Goal: Task Accomplishment & Management: Use online tool/utility

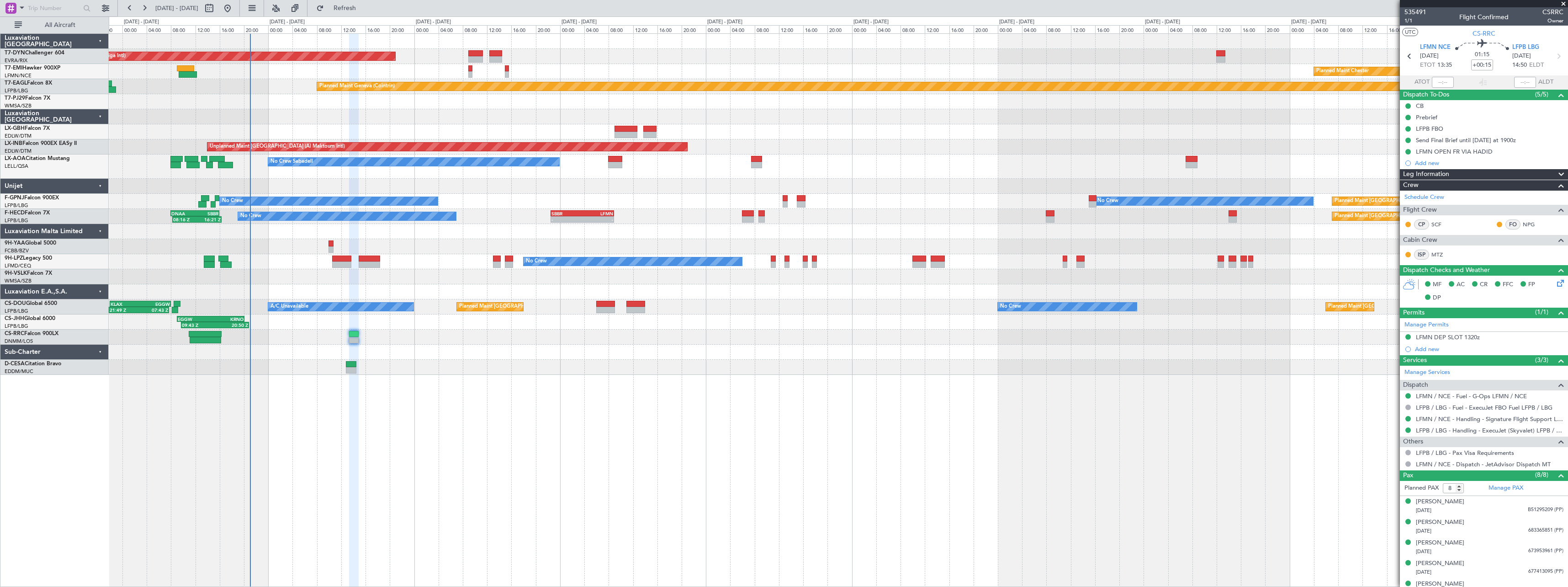
scroll to position [73, 0]
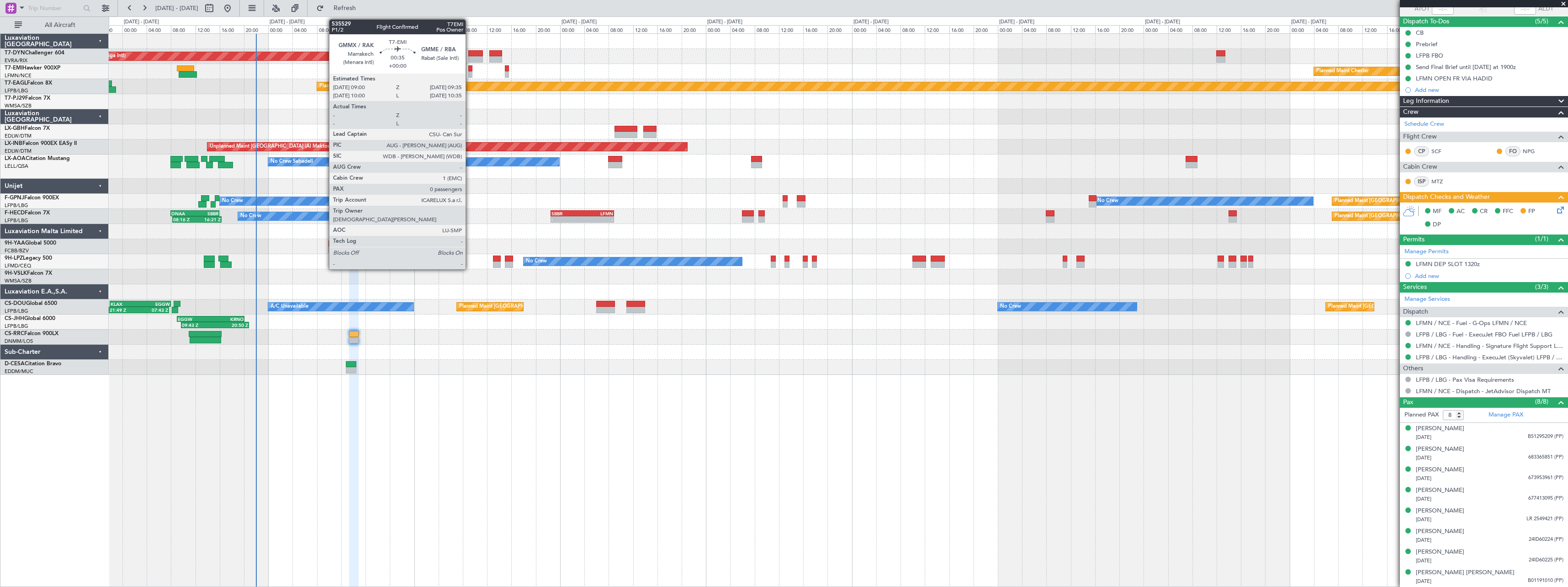
click at [470, 72] on div at bounding box center [470, 74] width 3 height 6
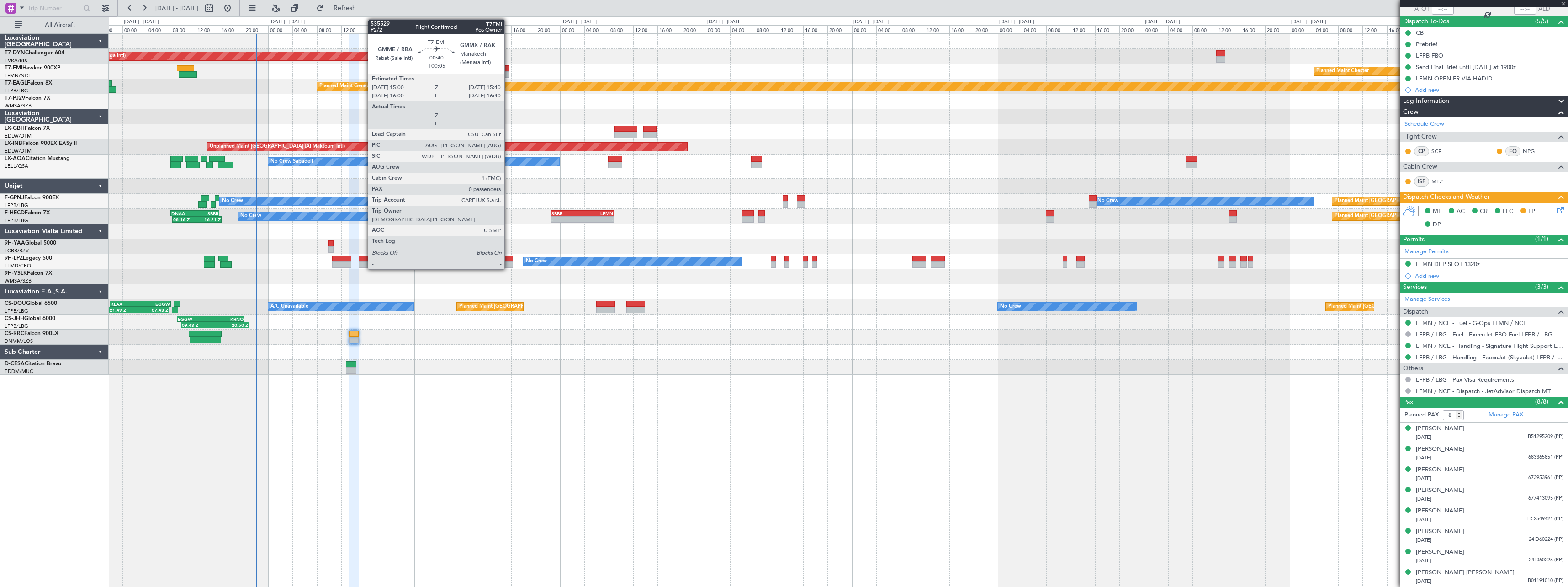
type input "0"
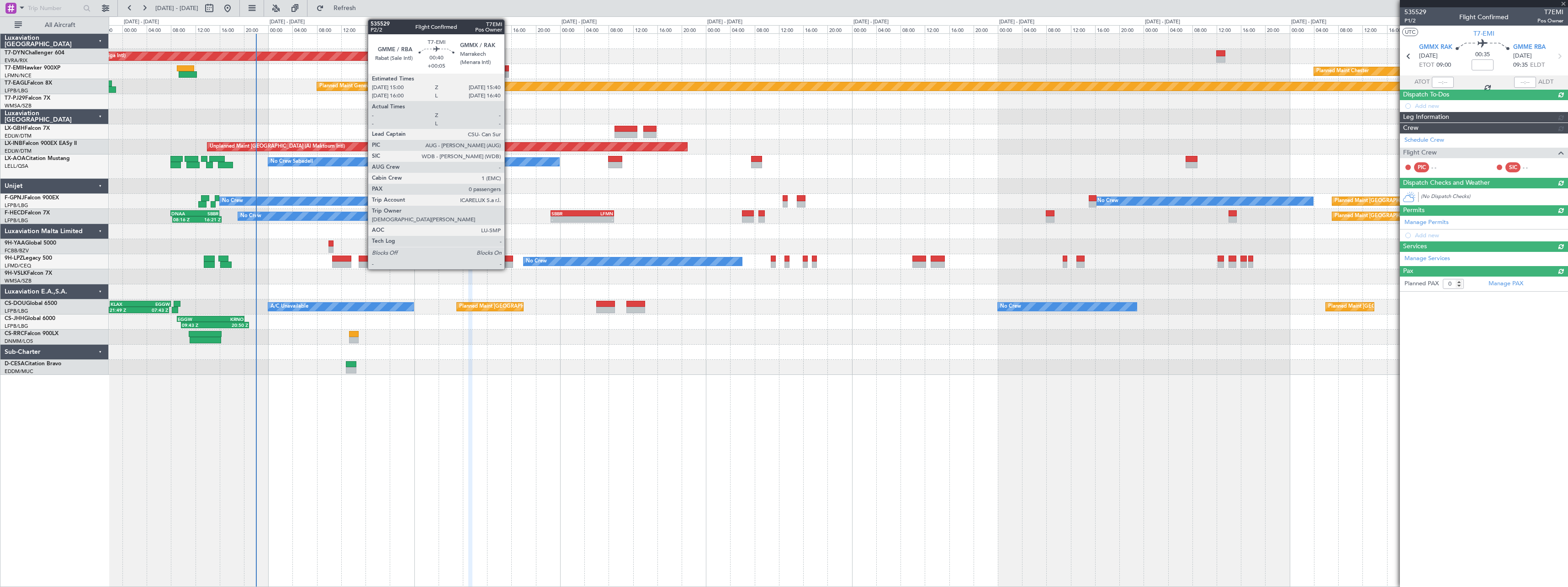
scroll to position [0, 0]
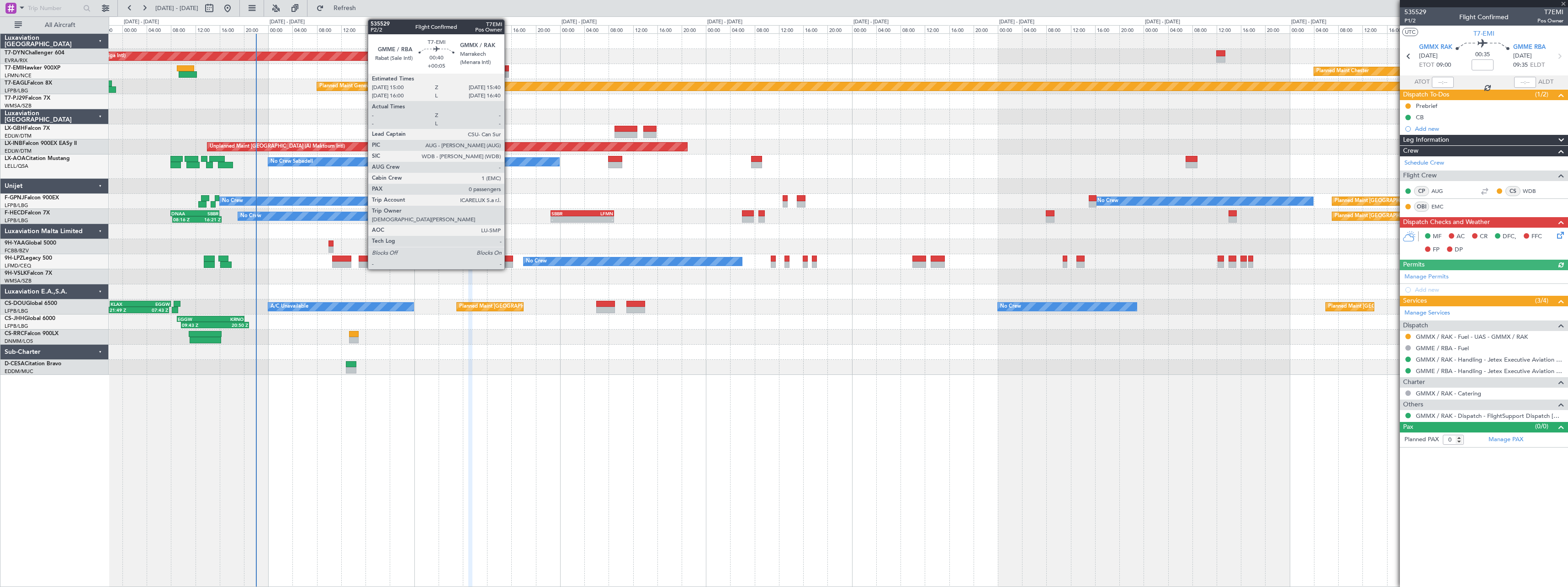
click at [508, 71] on div at bounding box center [507, 68] width 4 height 6
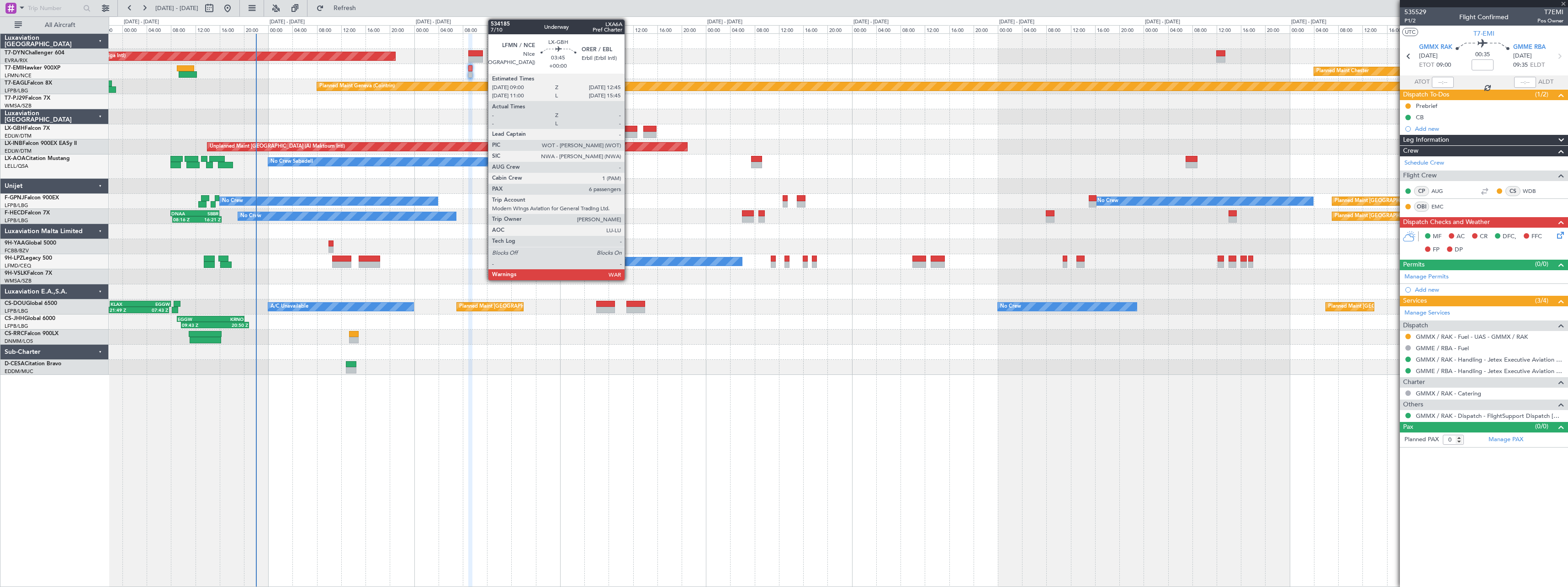
type input "+00:05"
click at [629, 127] on div at bounding box center [625, 128] width 23 height 6
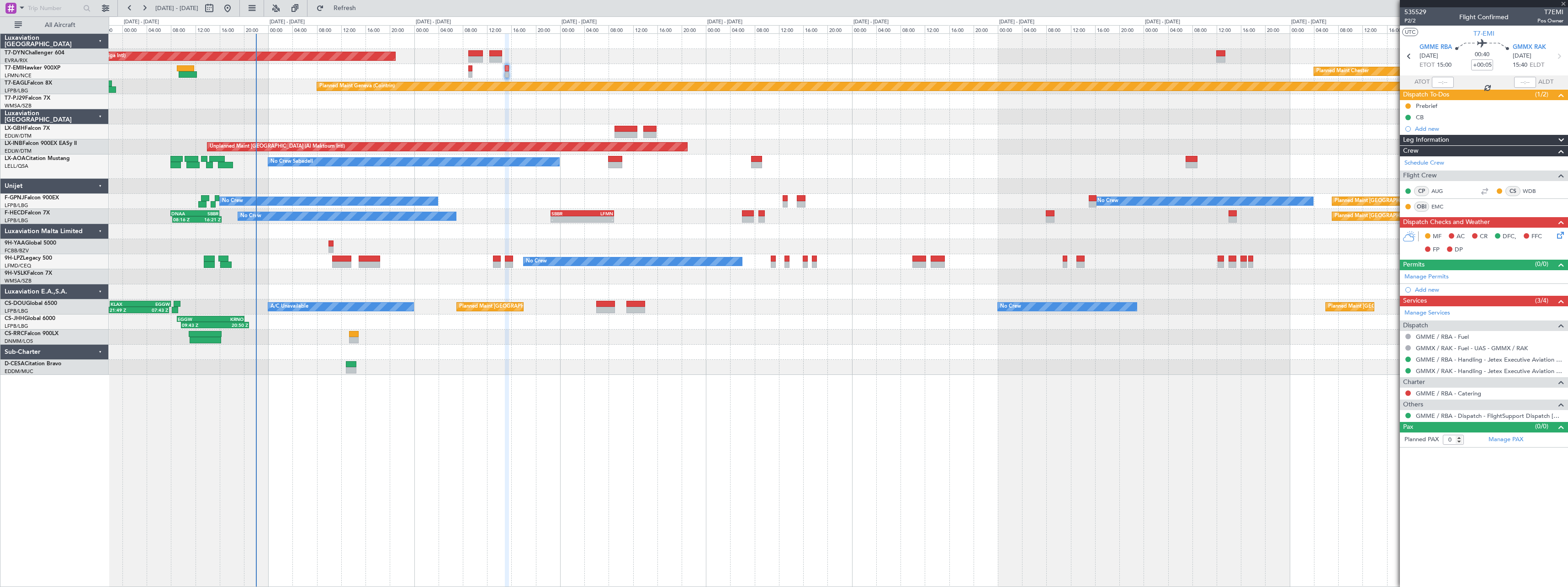
type input "6"
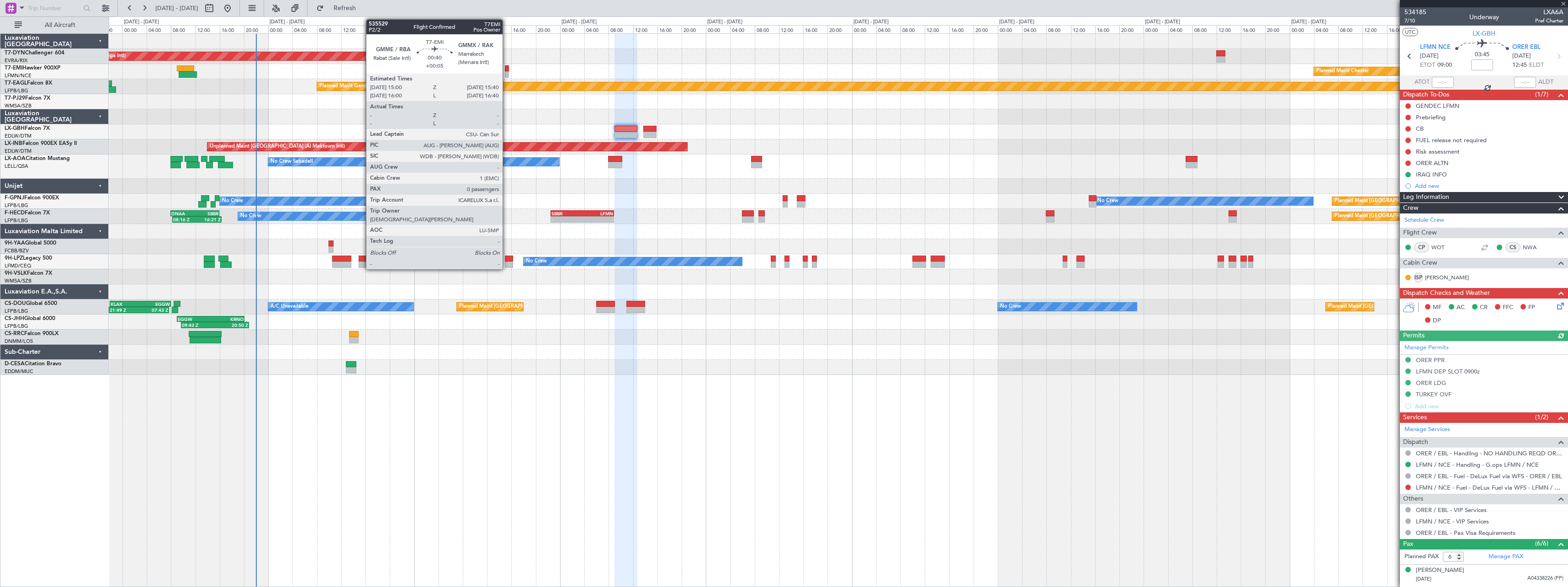
click at [507, 69] on div at bounding box center [507, 68] width 4 height 6
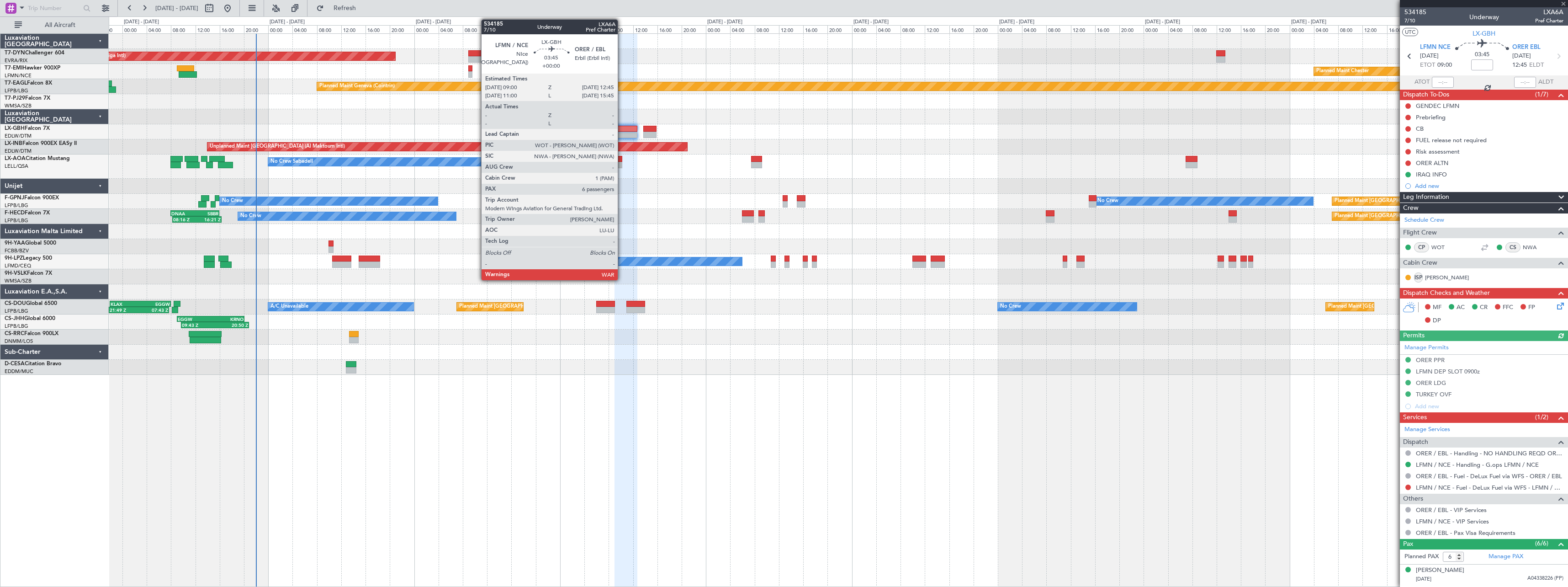
type input "+00:05"
type input "0"
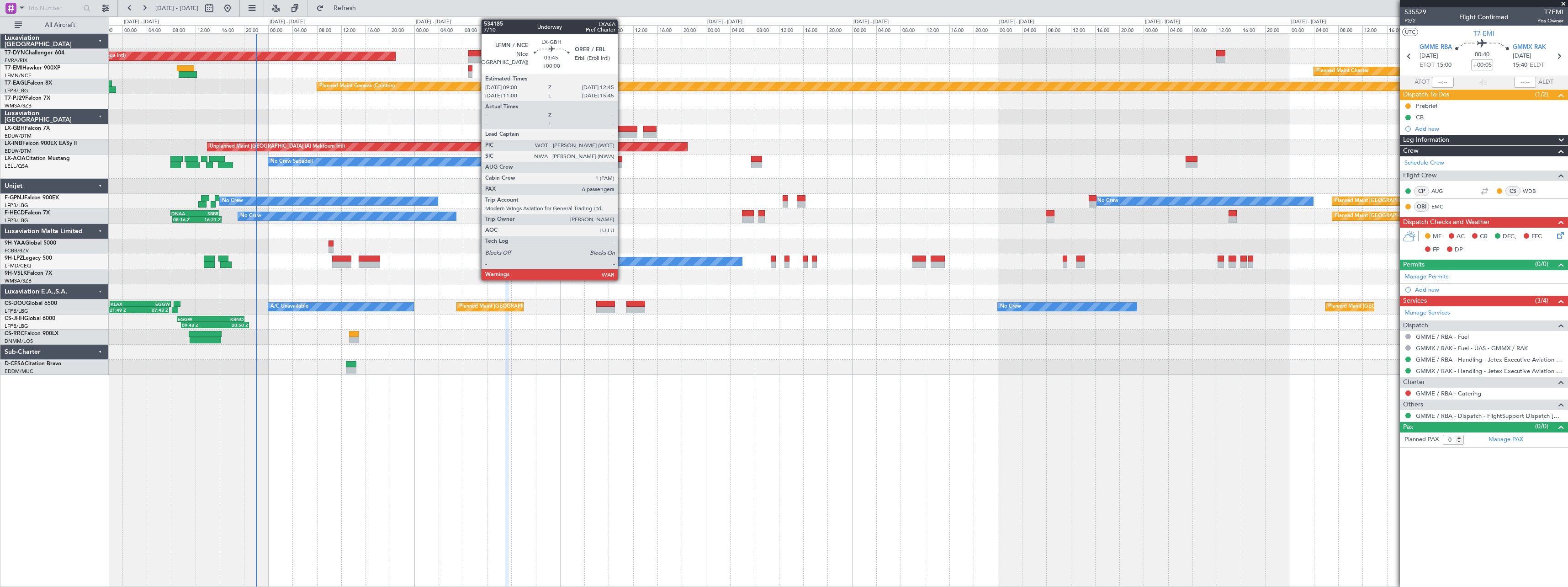
click at [622, 130] on div at bounding box center [625, 128] width 23 height 6
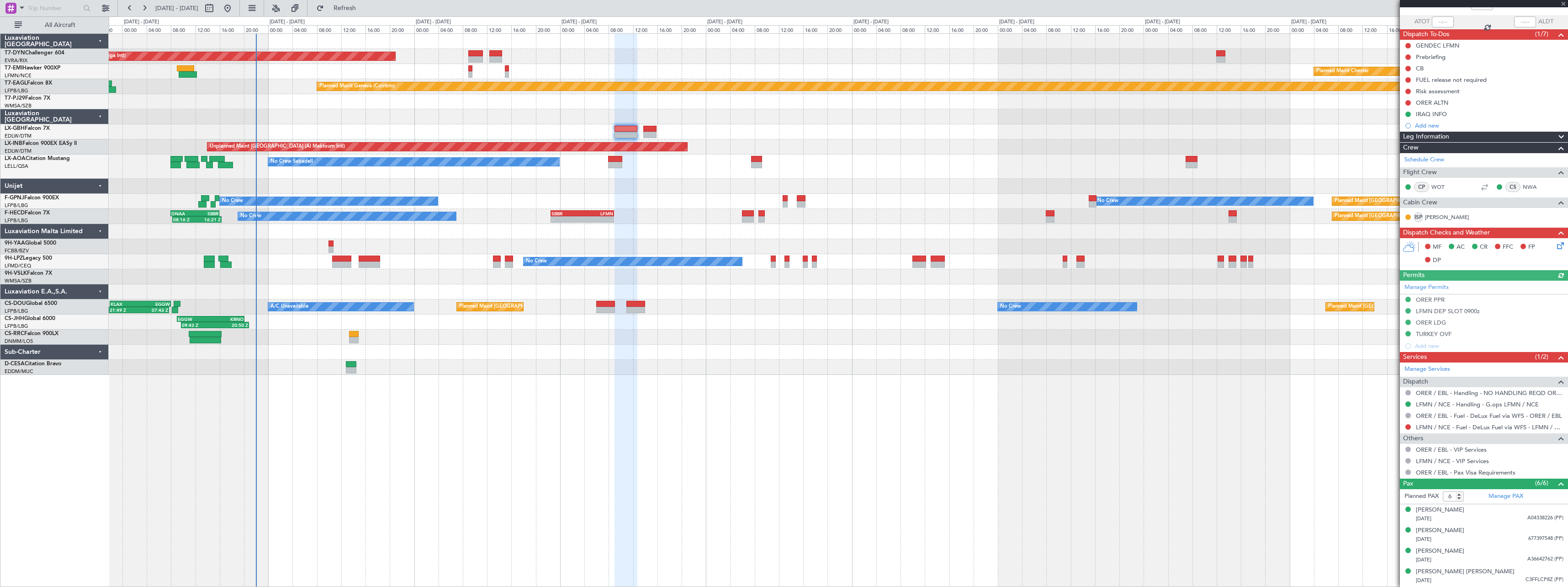
scroll to position [100, 0]
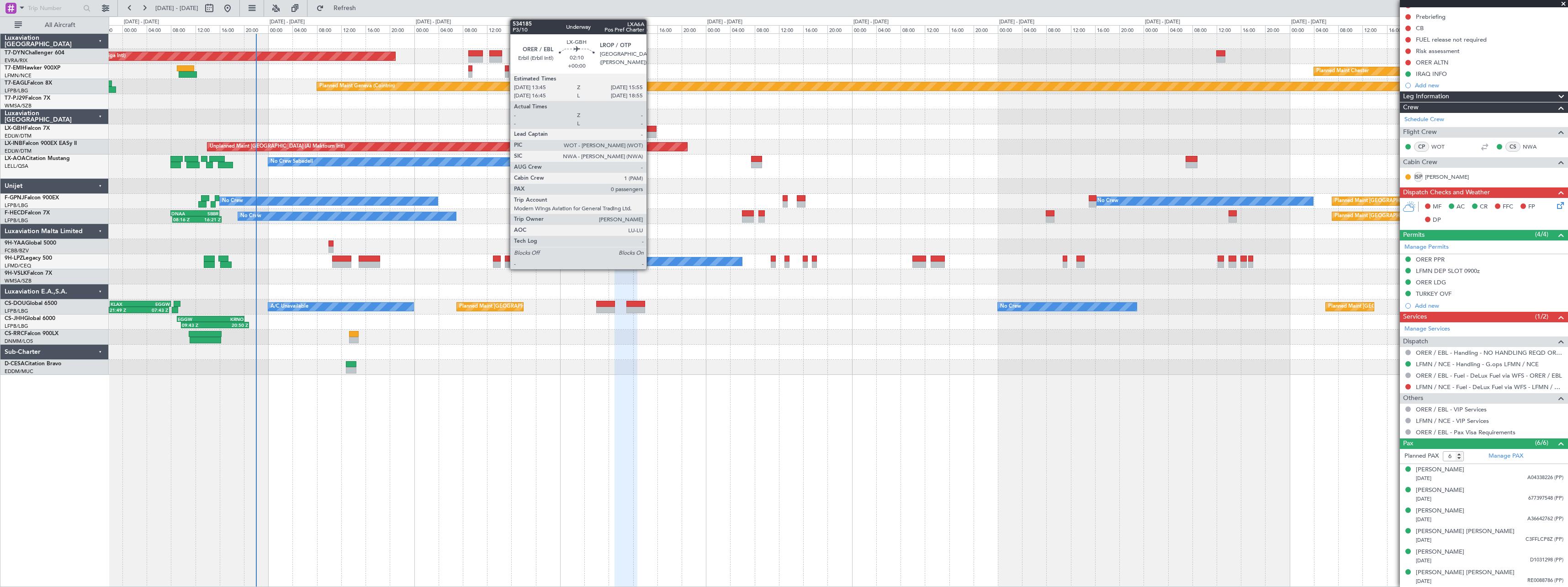
click at [650, 127] on div at bounding box center [650, 128] width 13 height 6
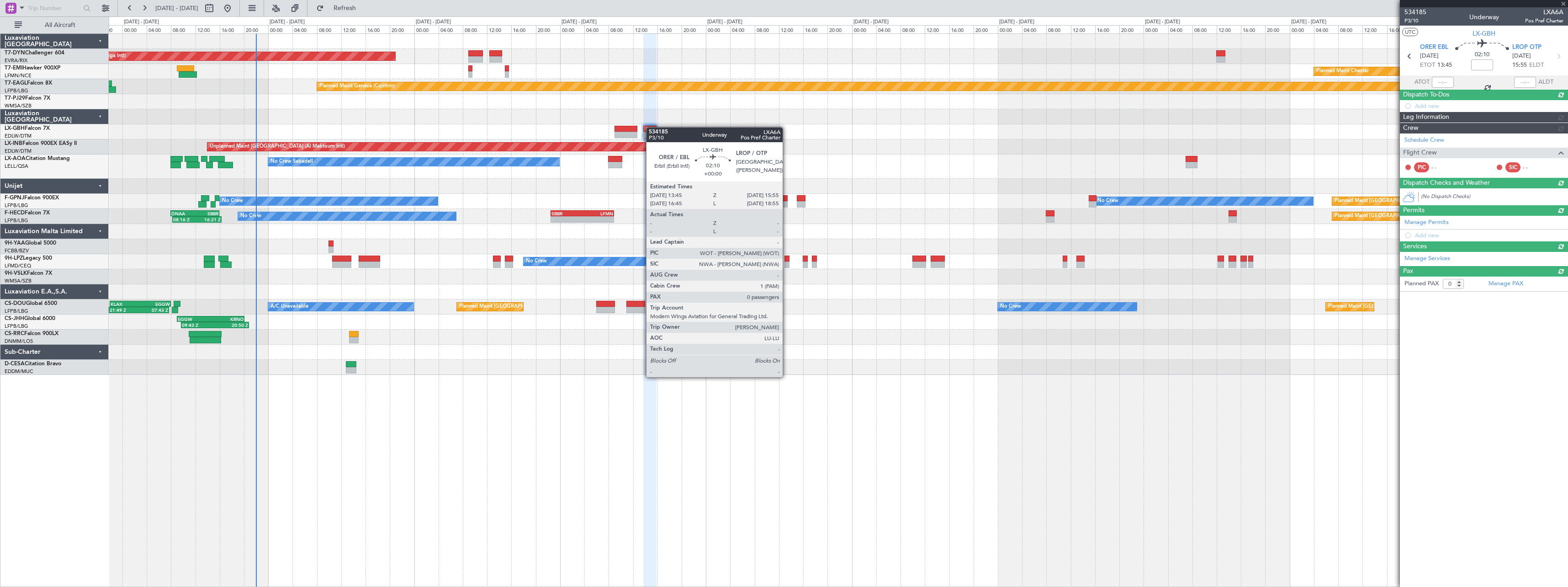
scroll to position [0, 0]
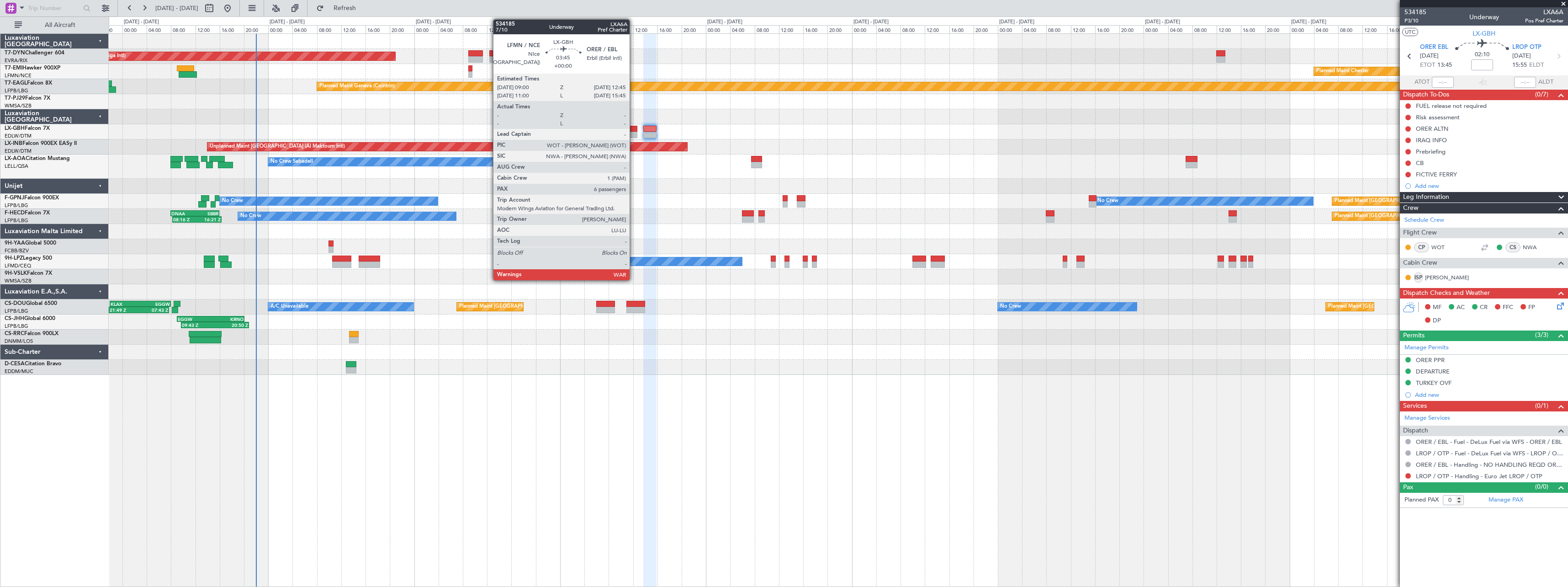
click at [634, 128] on div at bounding box center [625, 128] width 23 height 6
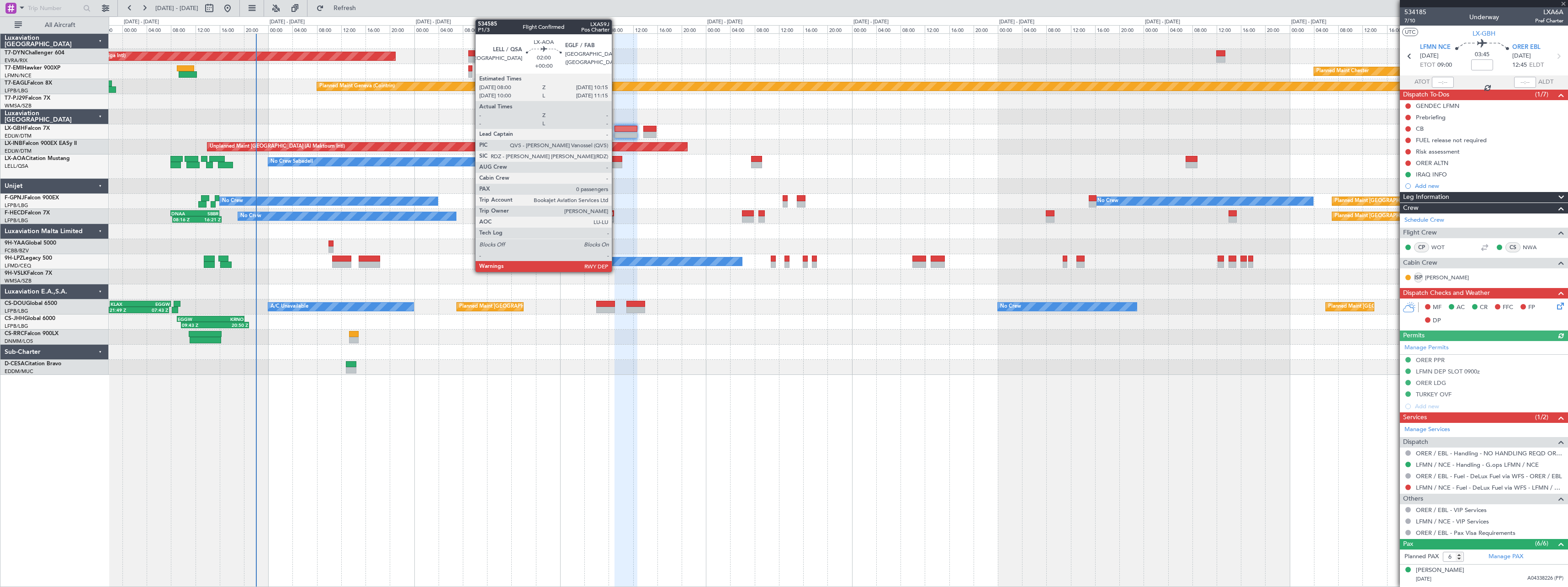
click at [616, 162] on div at bounding box center [615, 165] width 14 height 6
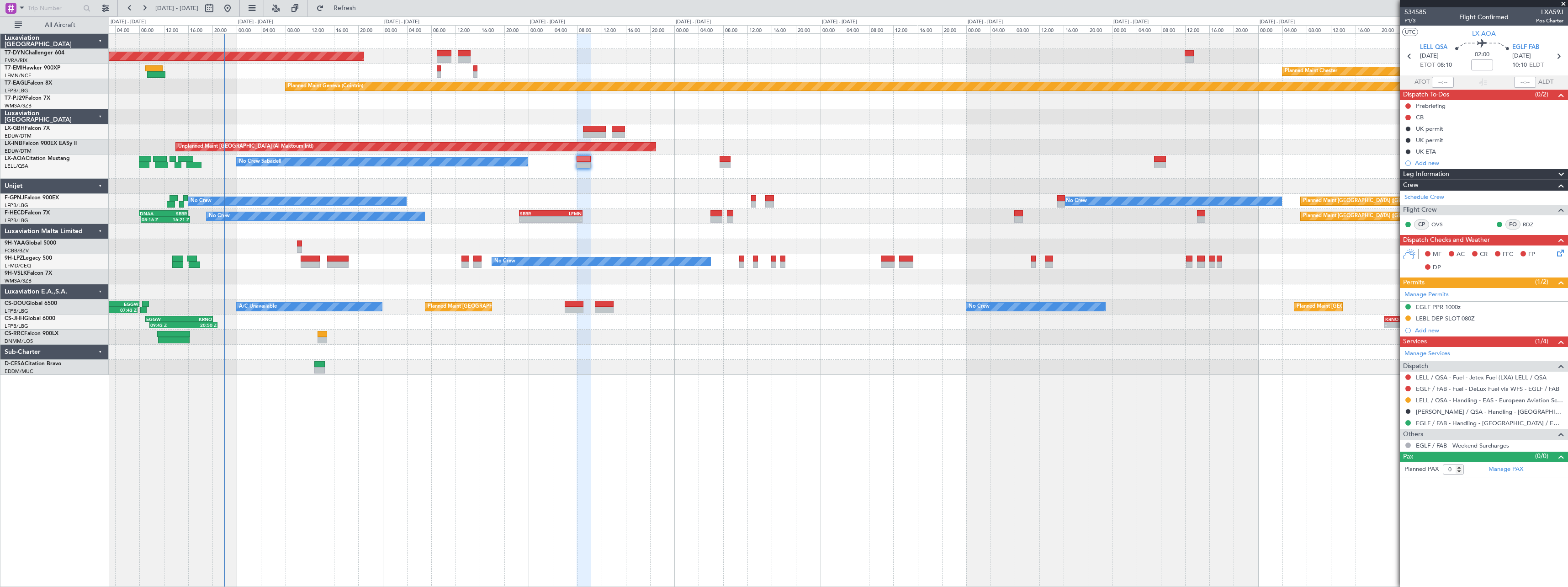
click at [810, 157] on div "No Crew Sabadell No Crew Sabadell" at bounding box center [838, 166] width 1459 height 24
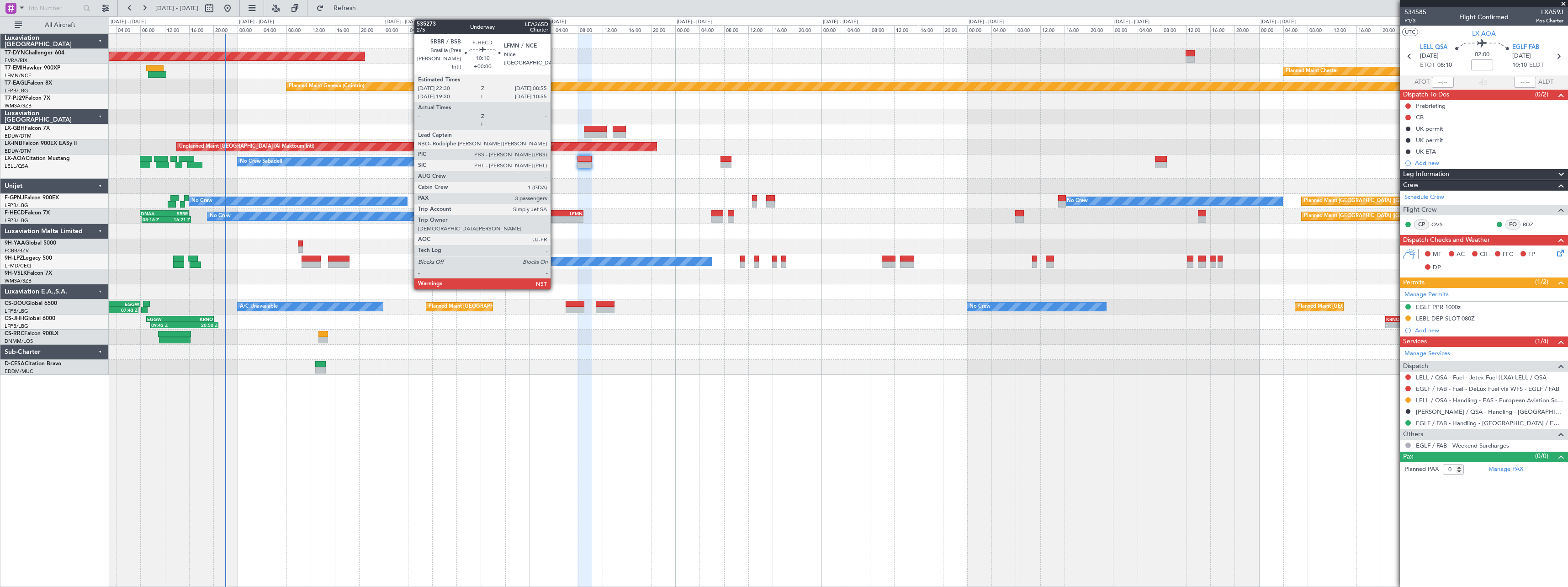
click at [555, 211] on div "LFMN" at bounding box center [567, 213] width 31 height 6
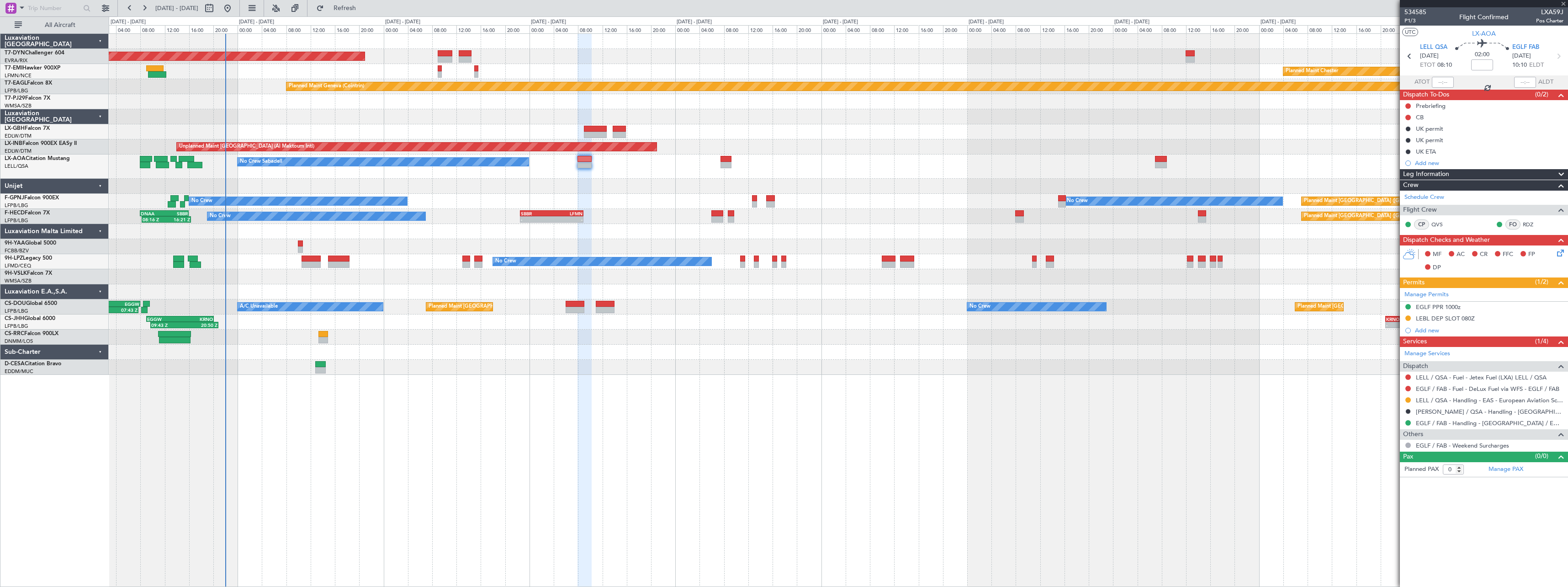
type input "3"
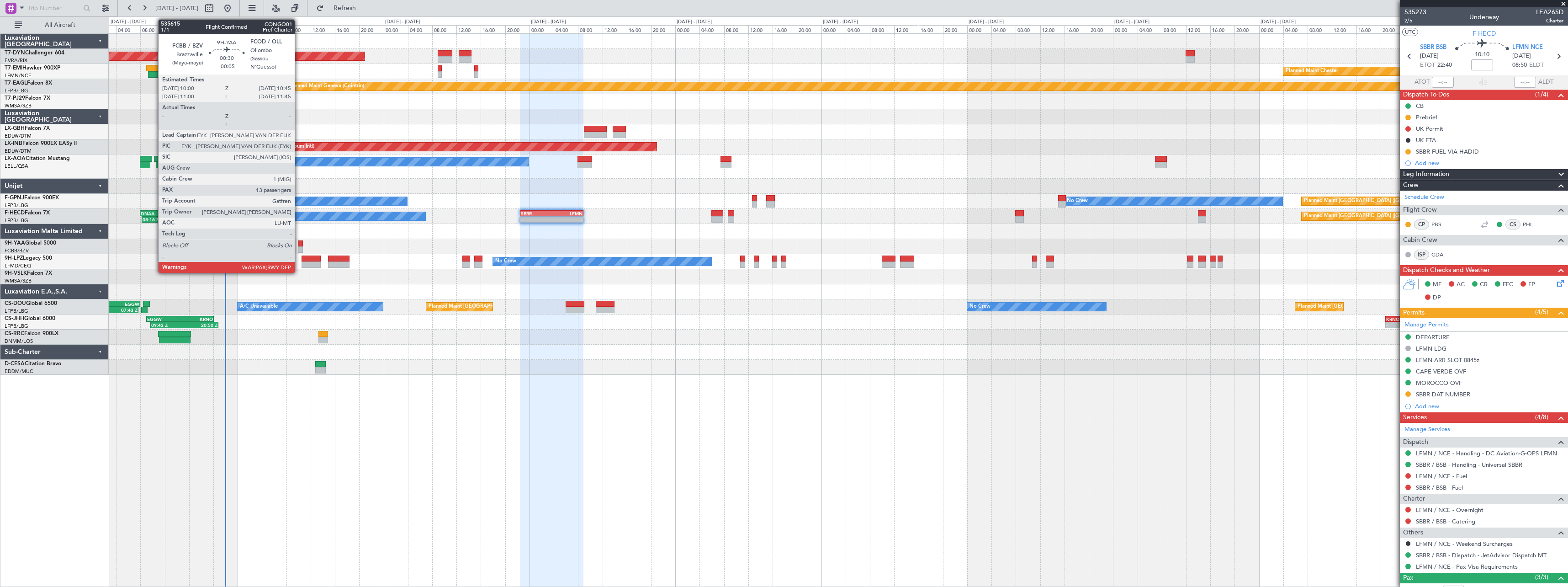
click at [299, 245] on div at bounding box center [300, 243] width 5 height 6
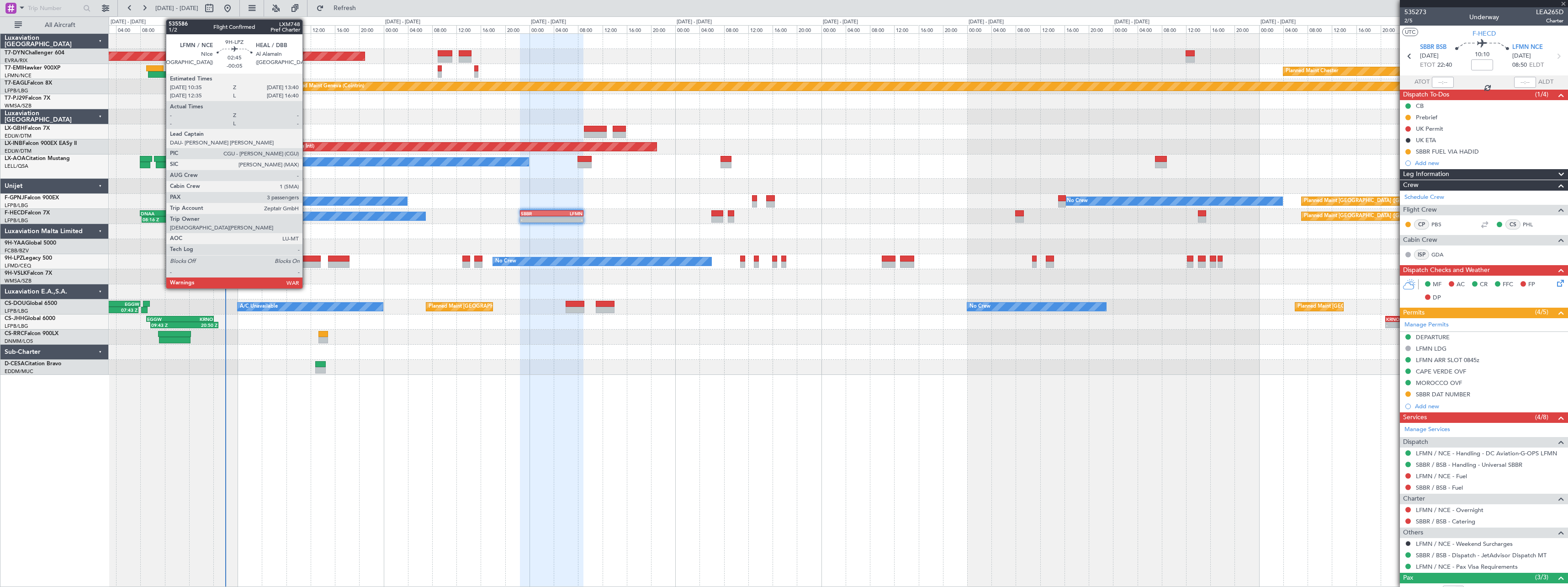
type input "-00:05"
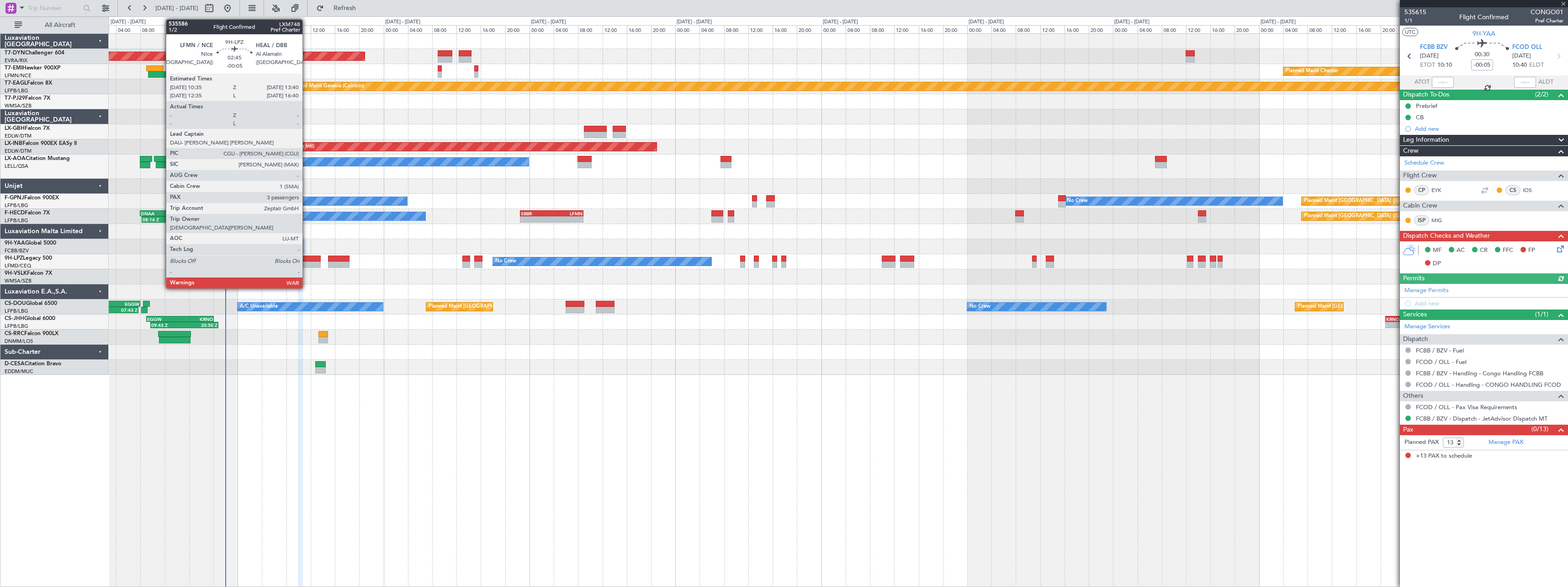
click at [307, 258] on div at bounding box center [311, 259] width 19 height 6
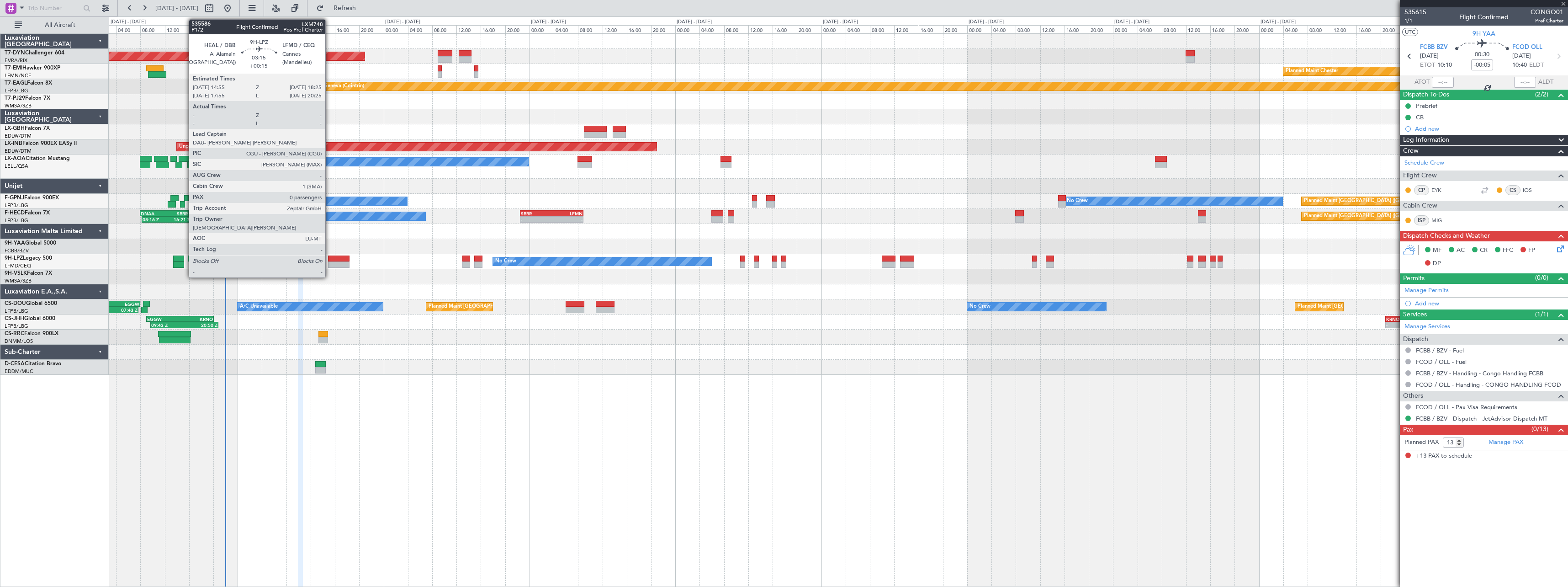
type input "3"
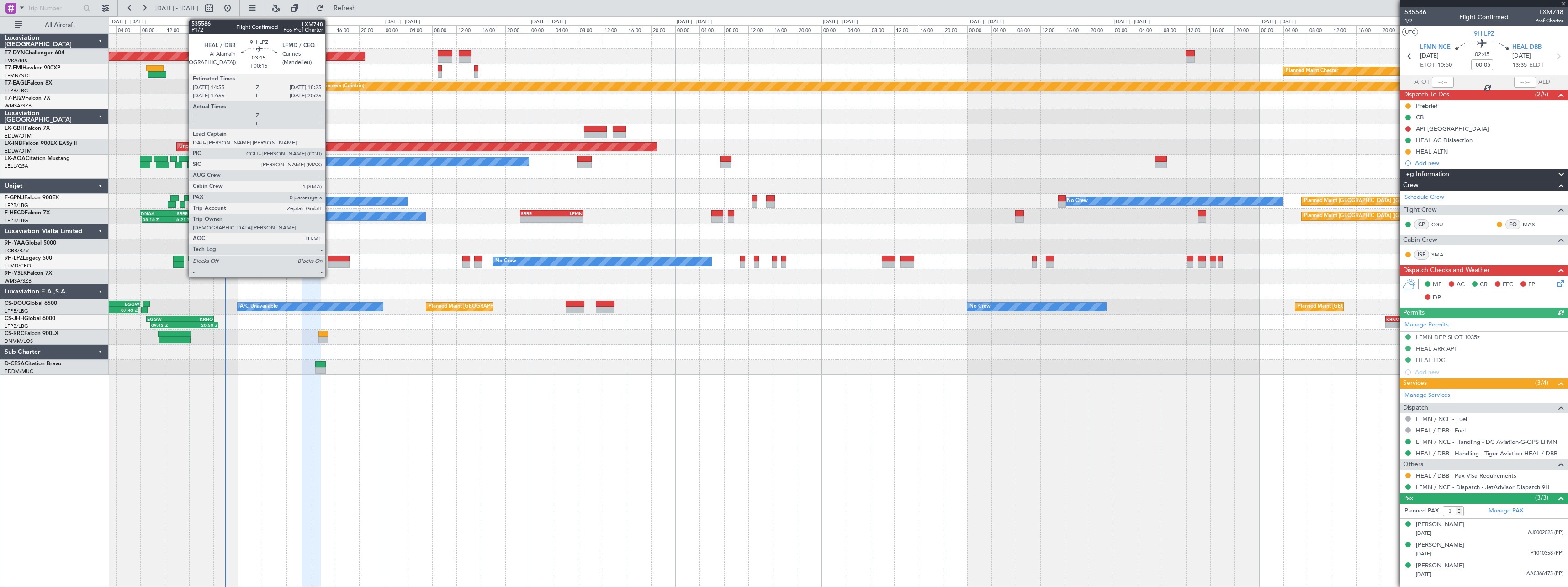
click at [330, 260] on div at bounding box center [339, 259] width 21 height 6
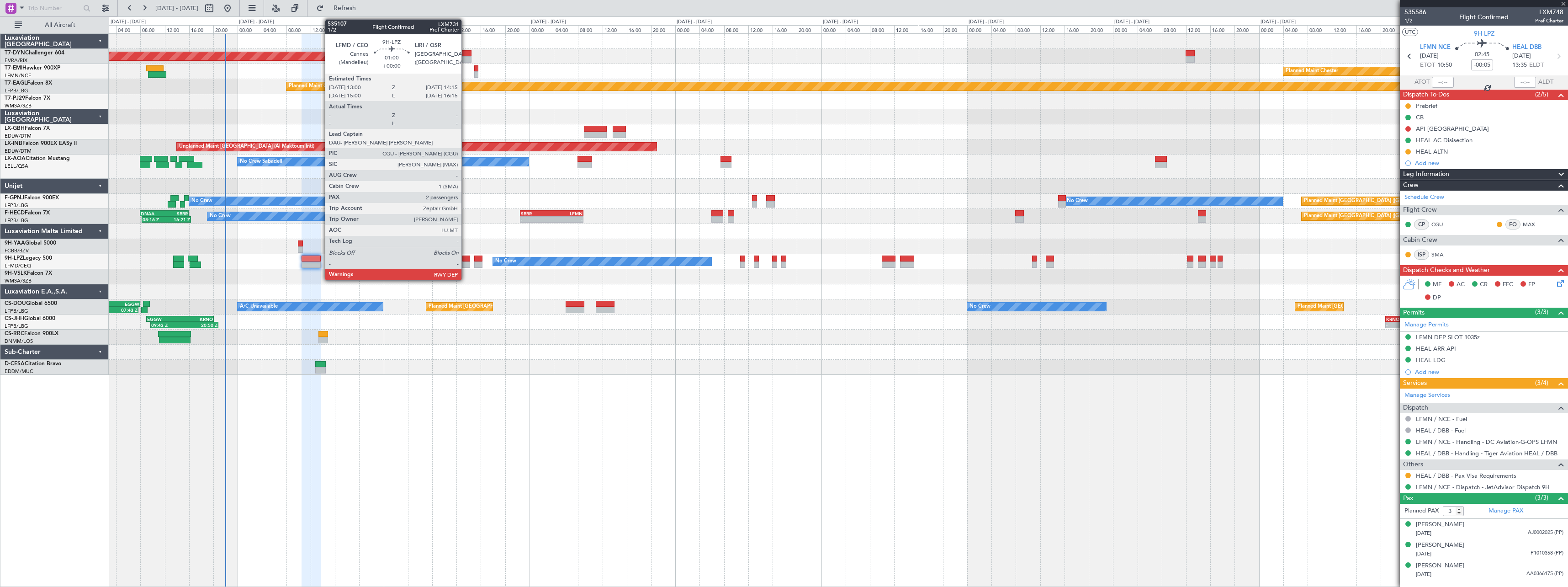
type input "+00:15"
type input "0"
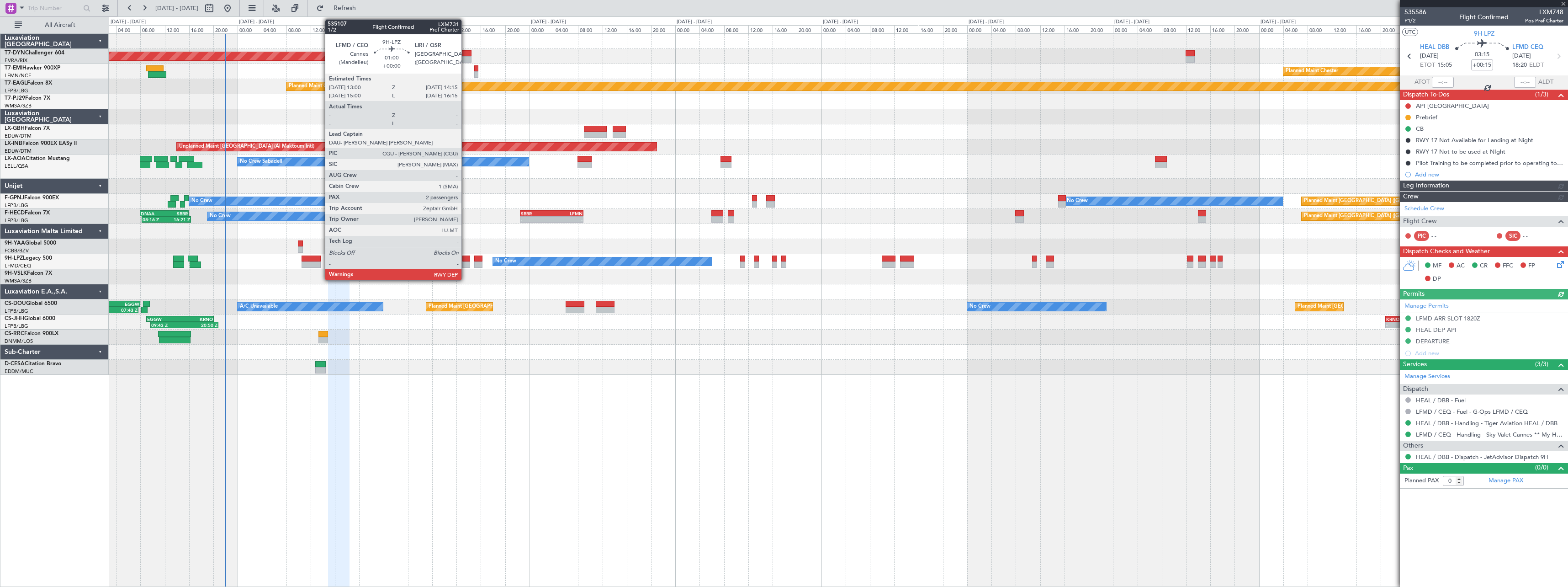
click at [465, 260] on div at bounding box center [466, 259] width 8 height 6
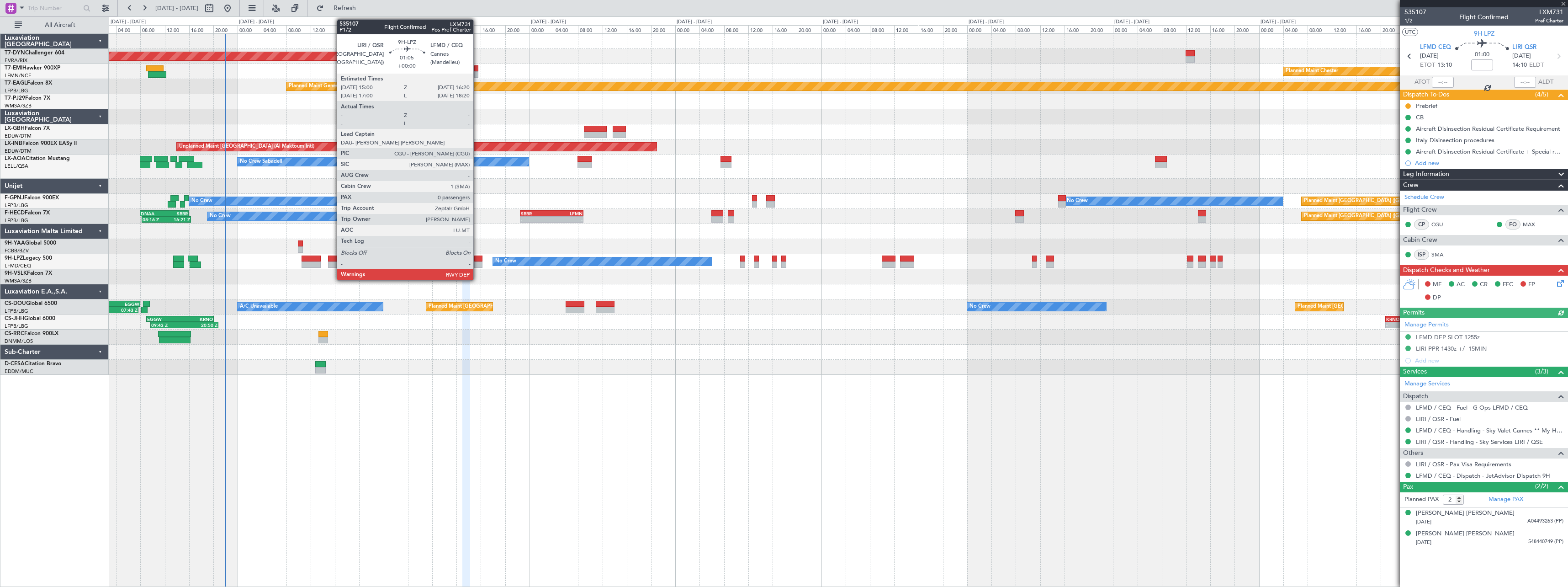
click at [477, 259] on div at bounding box center [479, 259] width 8 height 6
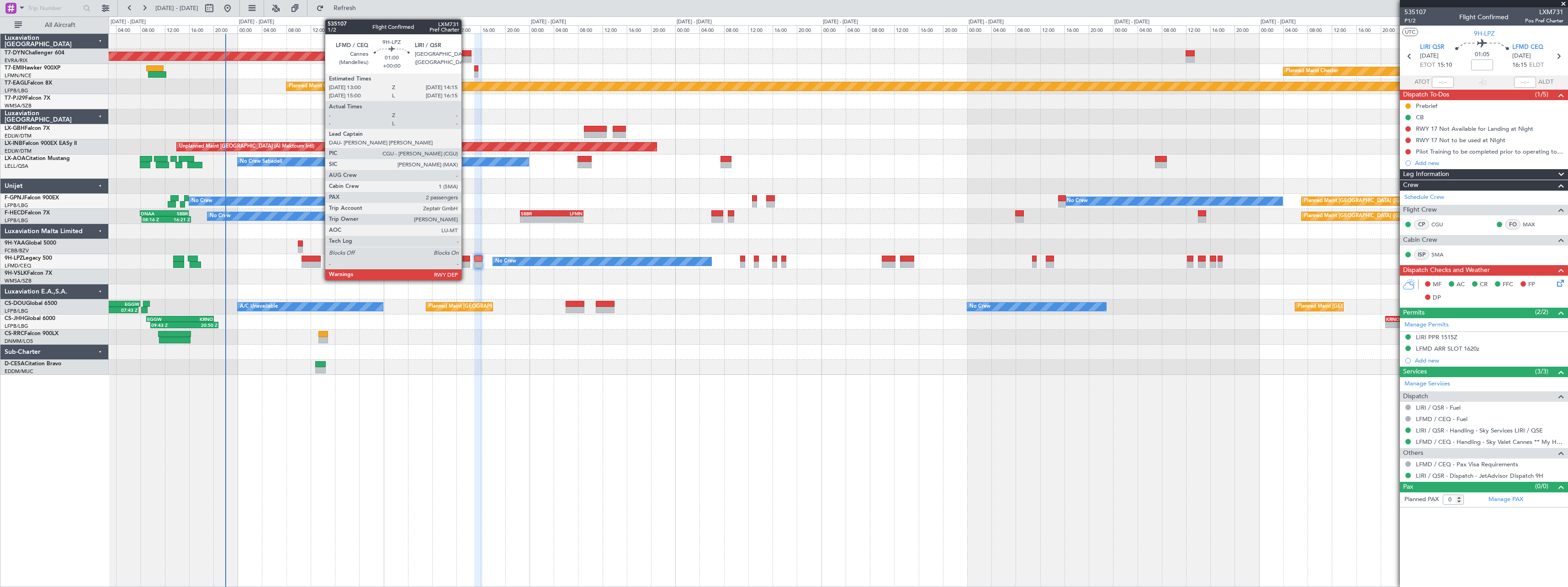
click at [465, 261] on div at bounding box center [466, 259] width 8 height 6
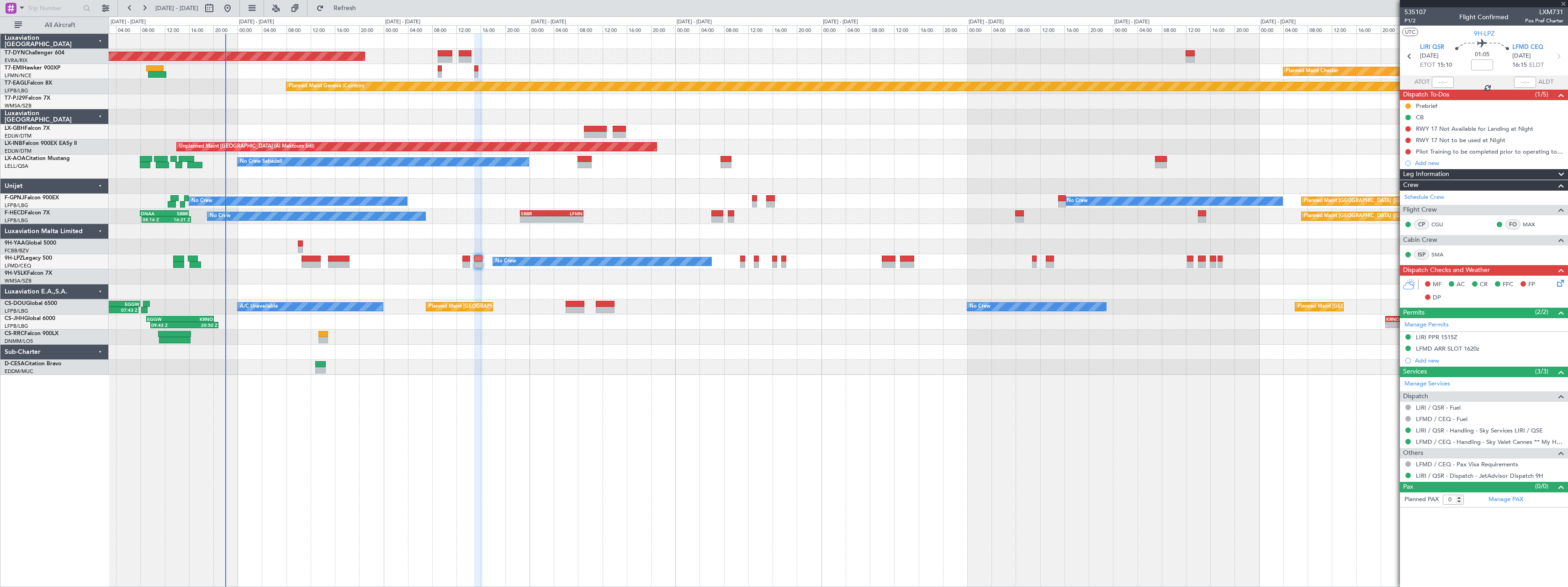
type input "2"
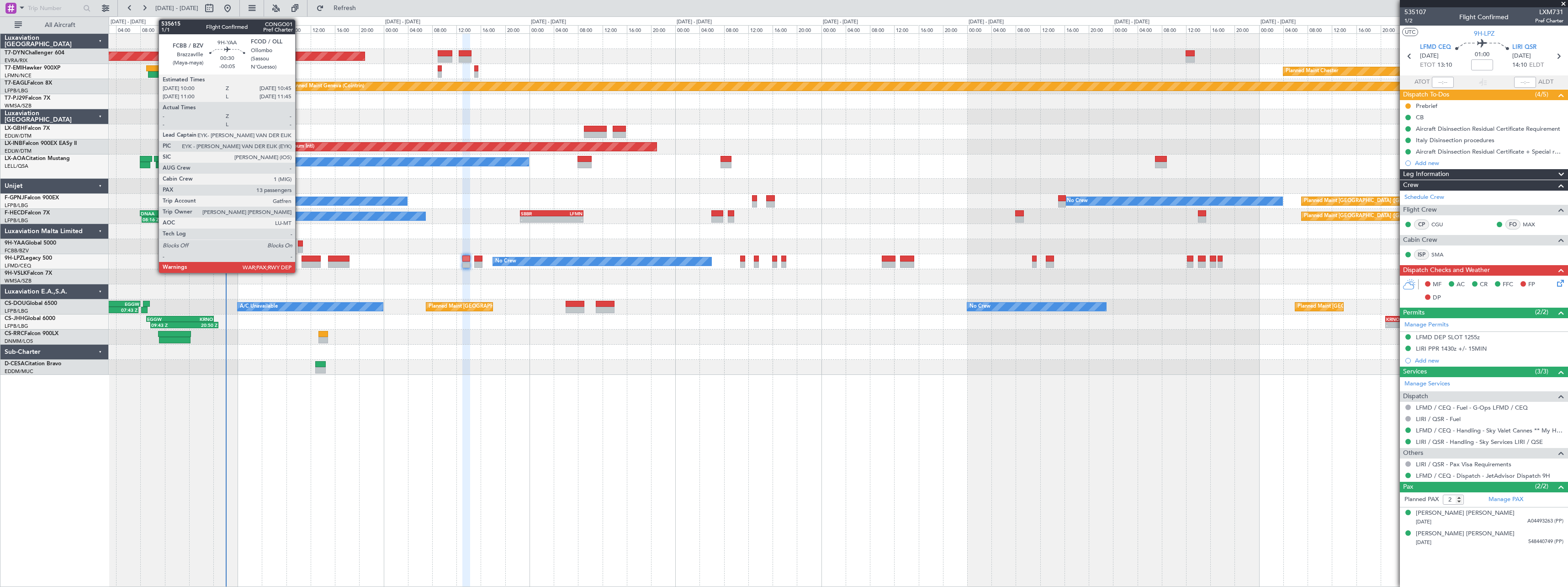
click at [299, 246] on div at bounding box center [300, 243] width 5 height 6
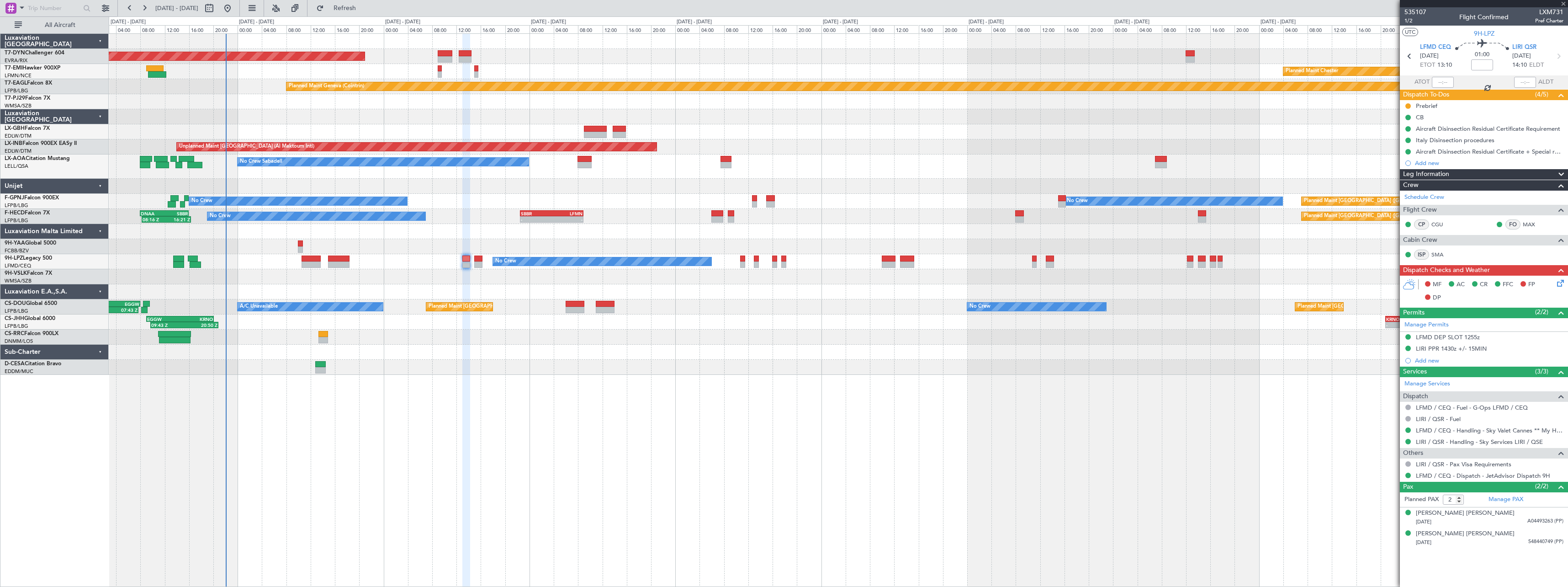
type input "-00:05"
type input "13"
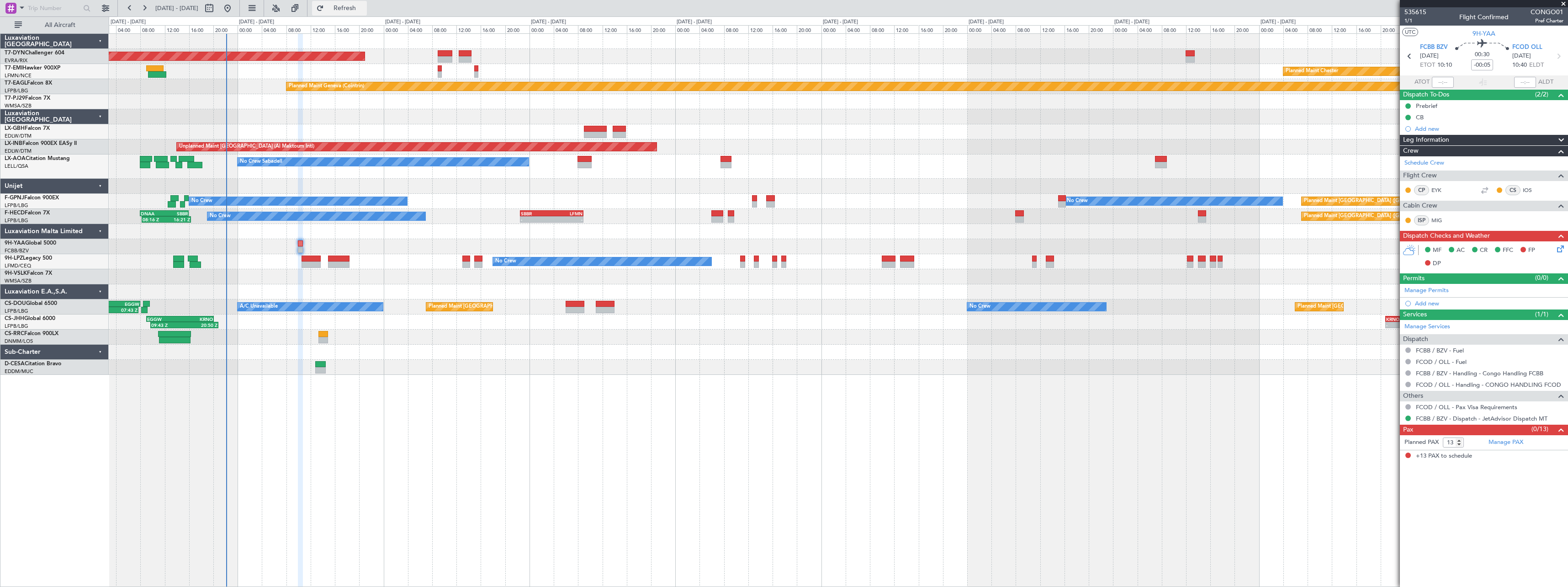
click at [356, 8] on span "Refresh" at bounding box center [344, 8] width 38 height 6
